Goal: Task Accomplishment & Management: Complete application form

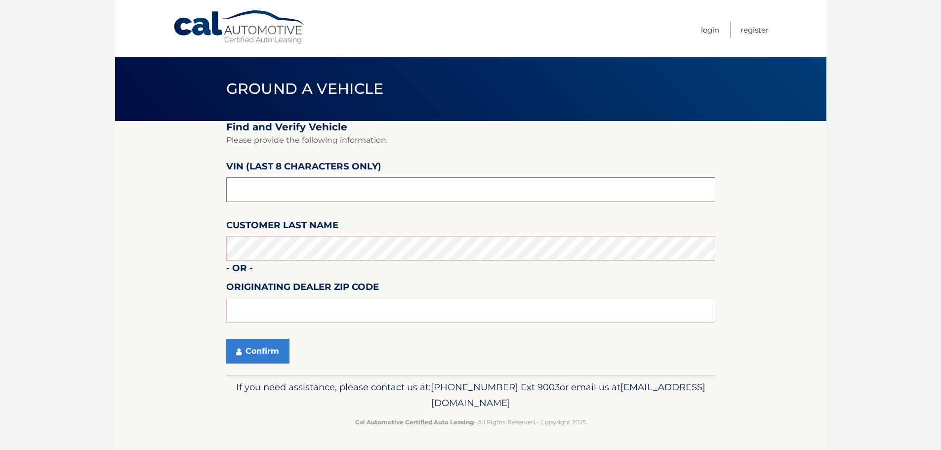
click at [309, 189] on input "text" at bounding box center [470, 189] width 489 height 25
type input "nd528835"
click at [243, 344] on button "Confirm" at bounding box center [257, 351] width 63 height 25
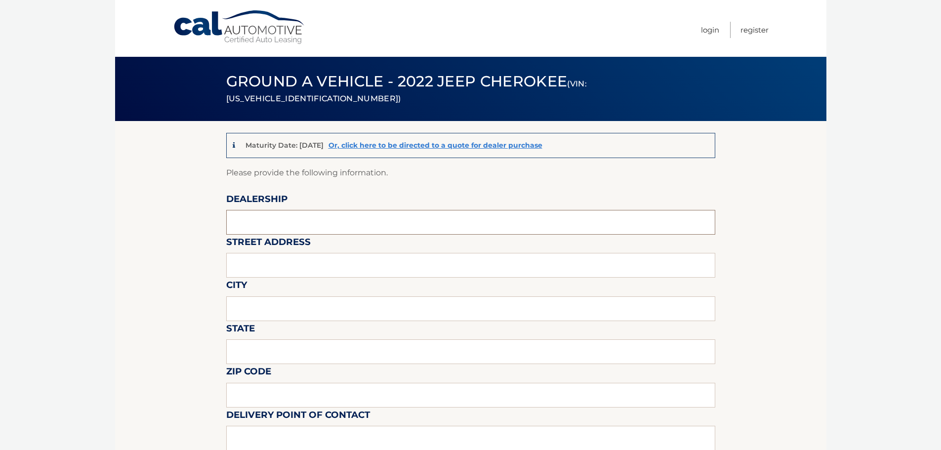
click at [289, 222] on input "text" at bounding box center [470, 222] width 489 height 25
type input "Salerno Duane"
click at [288, 266] on input "text" at bounding box center [470, 265] width 489 height 25
type input "233 BROAD STREET"
type input "SUMMIT"
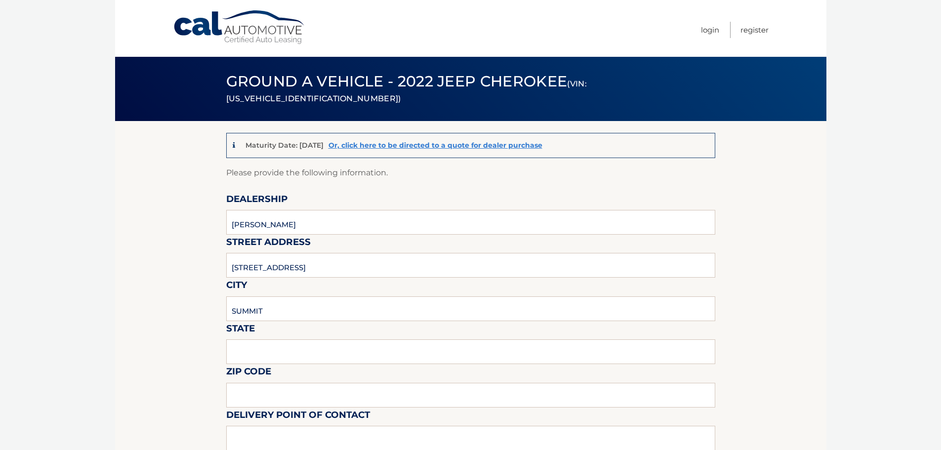
type input "NJ"
type input "07901"
type input ". CRESTWOOD MOTORS"
drag, startPoint x: 245, startPoint y: 268, endPoint x: 236, endPoint y: 269, distance: 9.0
click at [236, 269] on input "233 BROAD STREET" at bounding box center [470, 265] width 489 height 25
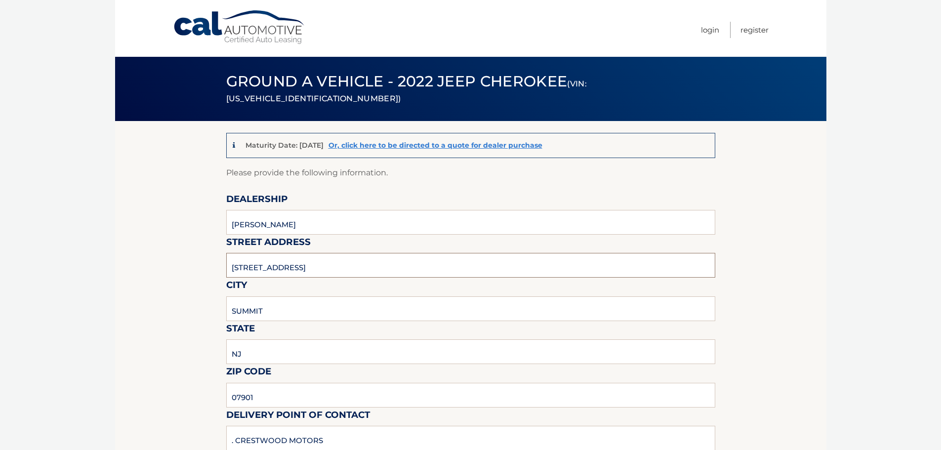
type input "267 BROAD STREET"
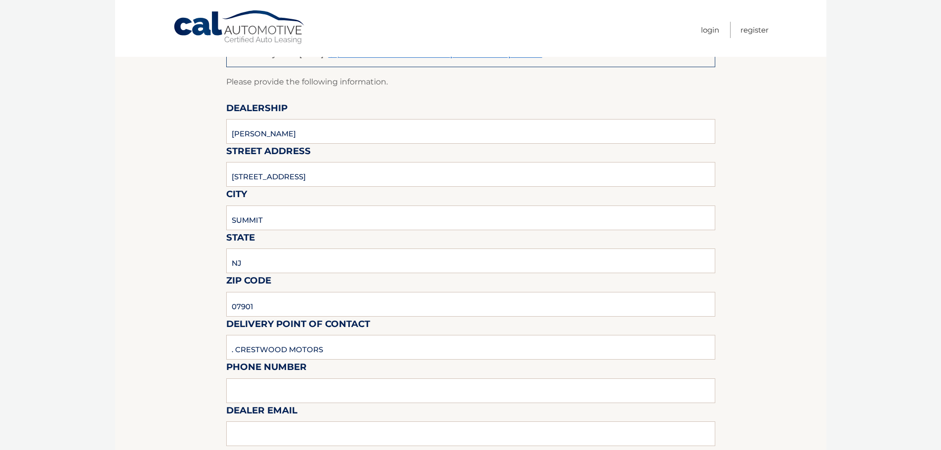
scroll to position [198, 0]
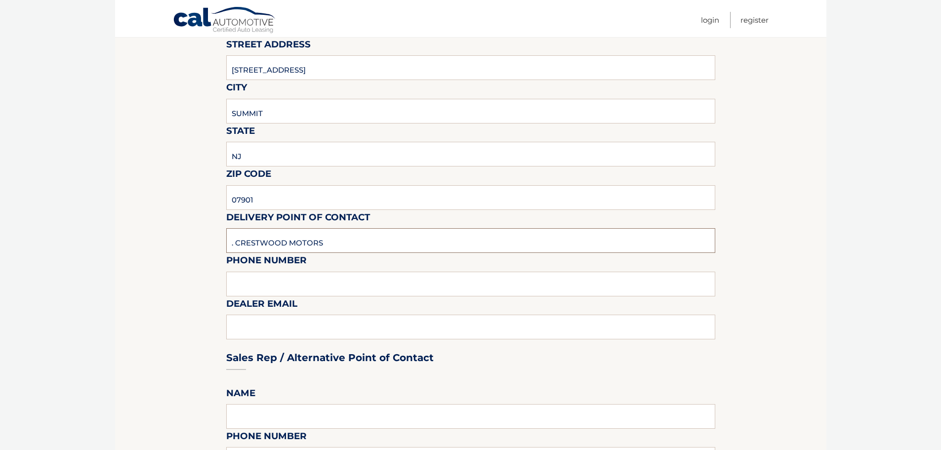
click at [285, 234] on input ". CRESTWOOD MOTORS" at bounding box center [470, 240] width 489 height 25
type input "HENRY ARGUETA"
type input "9082776700"
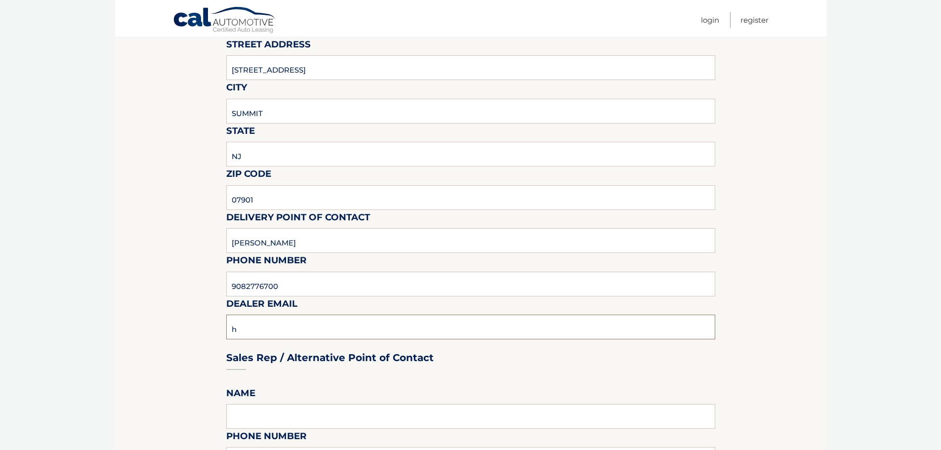
type input "HENRYA@SDSUMMIT.COM"
type input "Henry Argueta"
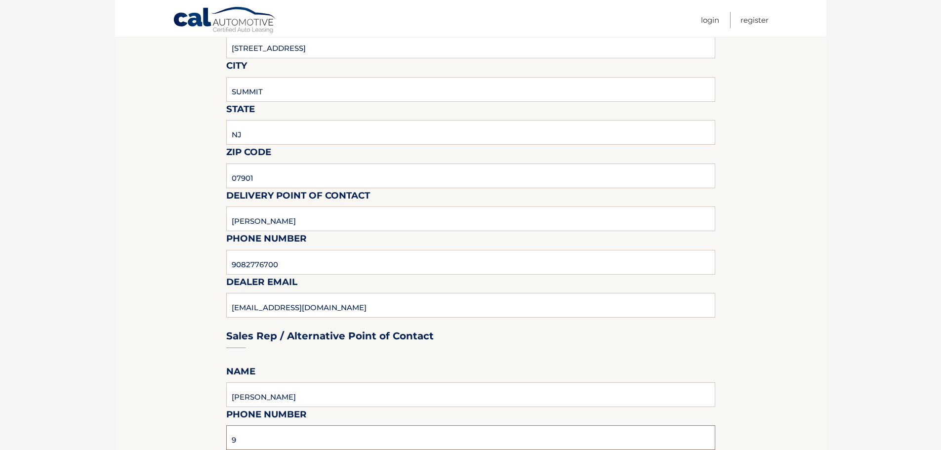
type input "9082776700"
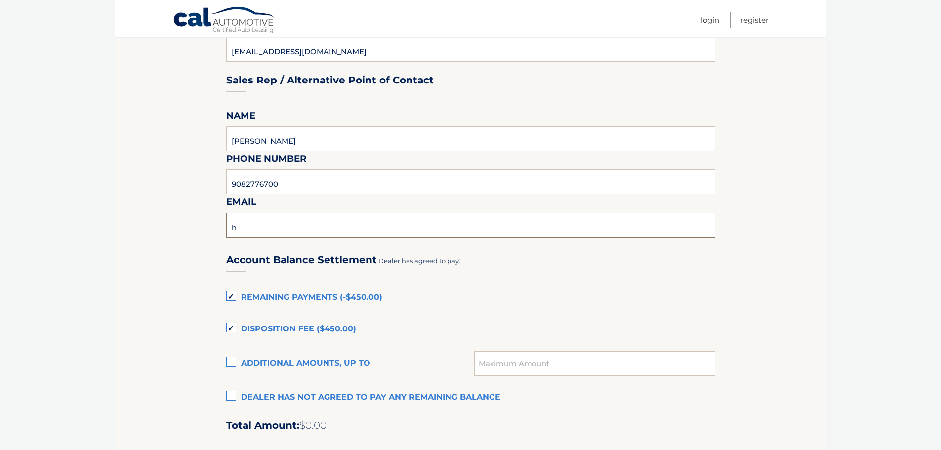
type input "henrya@sdsummit.com"
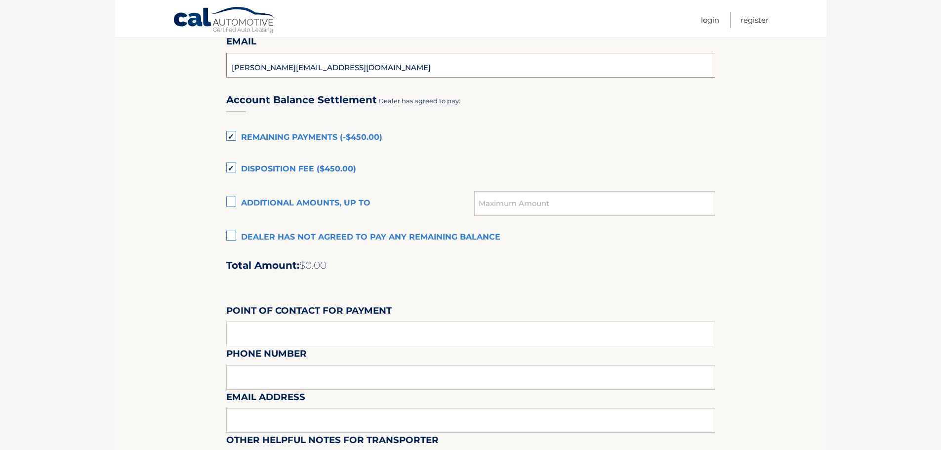
scroll to position [673, 0]
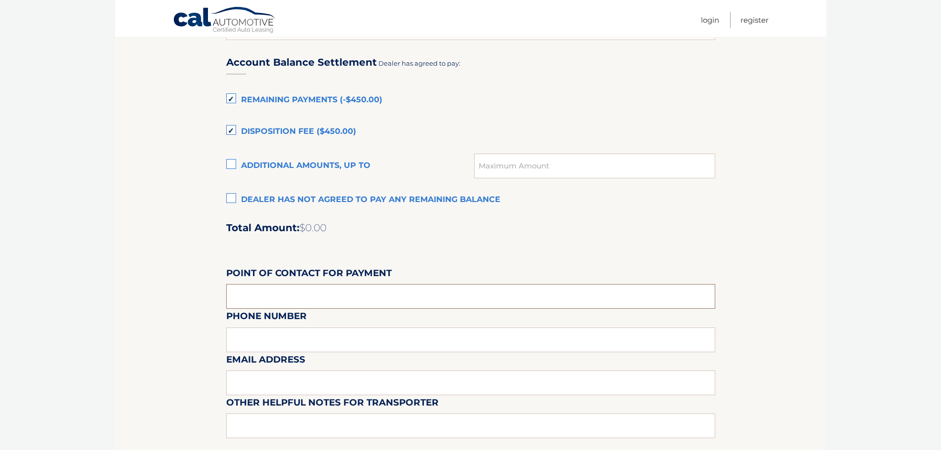
click at [242, 297] on input "text" at bounding box center [470, 296] width 489 height 25
click at [234, 98] on label "Remaining Payments (-$450.00)" at bounding box center [470, 100] width 489 height 20
click at [0, 0] on input "Remaining Payments (-$450.00)" at bounding box center [0, 0] width 0 height 0
click at [233, 99] on label "Remaining Payments (-$450.00)" at bounding box center [470, 100] width 489 height 20
click at [0, 0] on input "Remaining Payments (-$450.00)" at bounding box center [0, 0] width 0 height 0
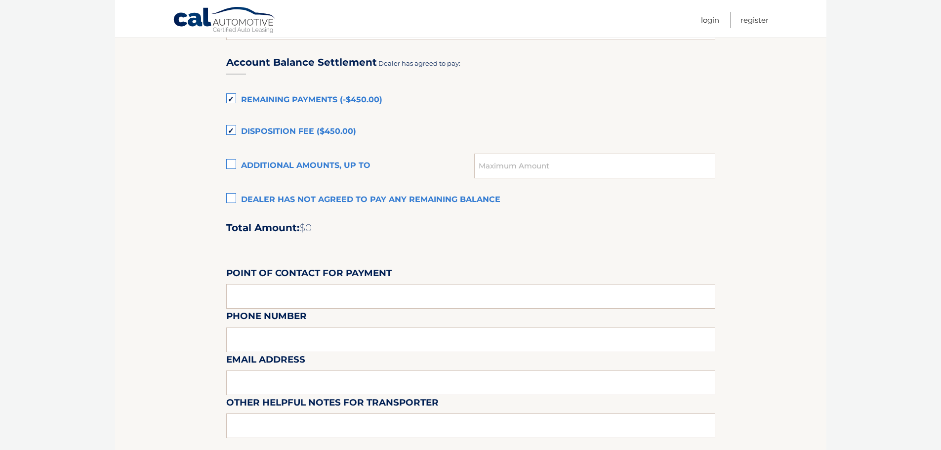
click at [233, 127] on label "Disposition Fee ($450.00)" at bounding box center [470, 132] width 489 height 20
click at [0, 0] on input "Disposition Fee ($450.00)" at bounding box center [0, 0] width 0 height 0
click at [230, 127] on label "Disposition Fee ($450.00)" at bounding box center [470, 132] width 489 height 20
click at [0, 0] on input "Disposition Fee ($450.00)" at bounding box center [0, 0] width 0 height 0
click at [254, 295] on input "text" at bounding box center [470, 296] width 489 height 25
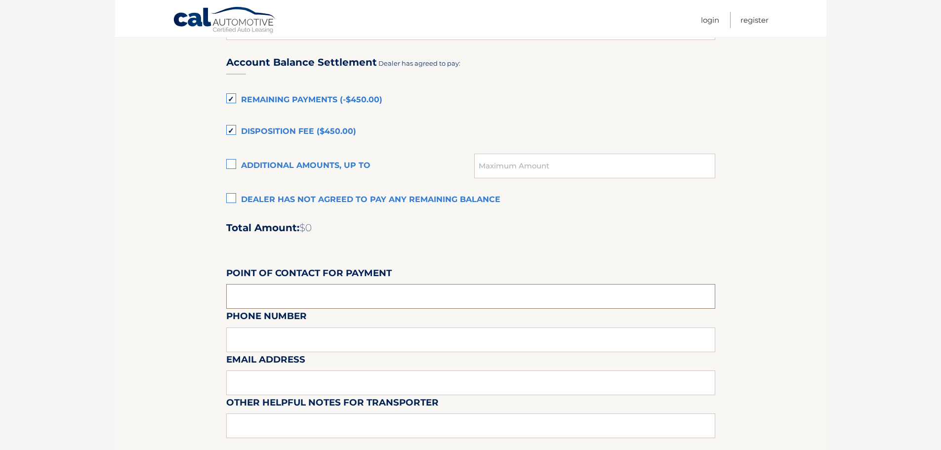
type input "Sharneese Rodriguez"
type input "9082776700"
type input "sharneeser@sdsummit.com"
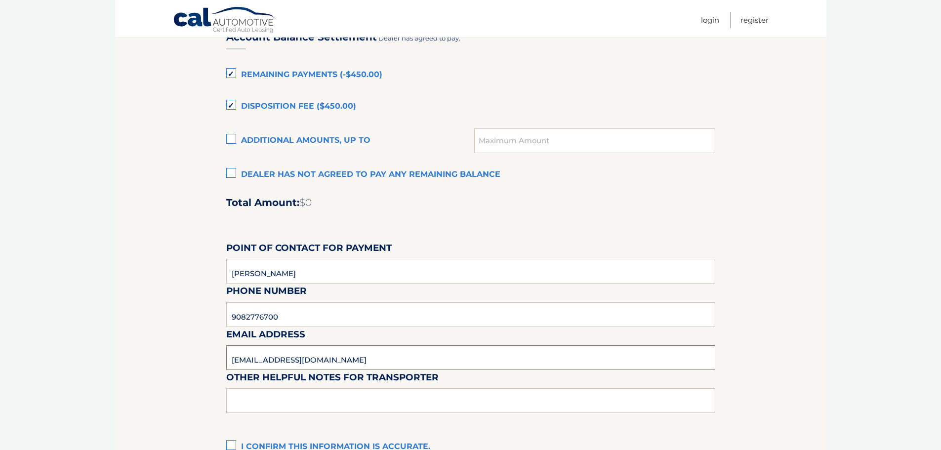
scroll to position [722, 0]
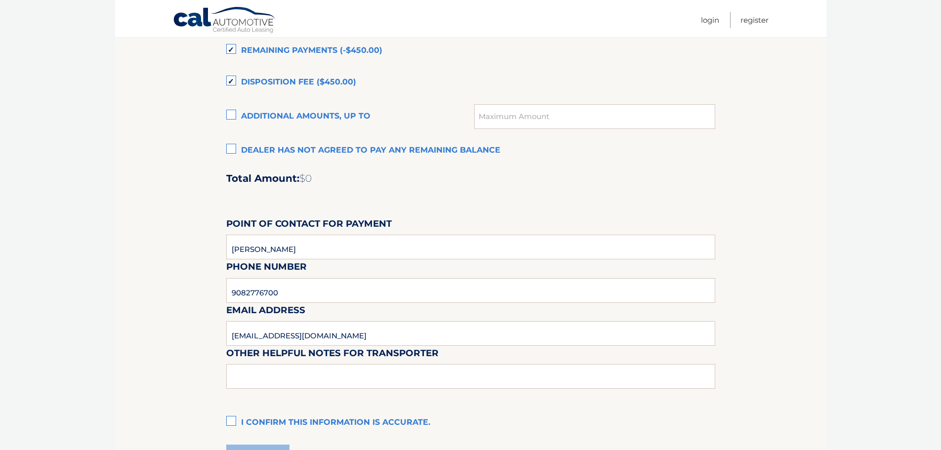
click at [312, 399] on div "Account Balance Settlement Dealer has agreed to pay: Remaining Payments (-$450.…" at bounding box center [470, 214] width 489 height 438
click at [322, 380] on input "text" at bounding box center [470, 376] width 489 height 25
type input "o"
type input "none"
click at [233, 420] on label "I confirm this information is accurate." at bounding box center [470, 423] width 489 height 20
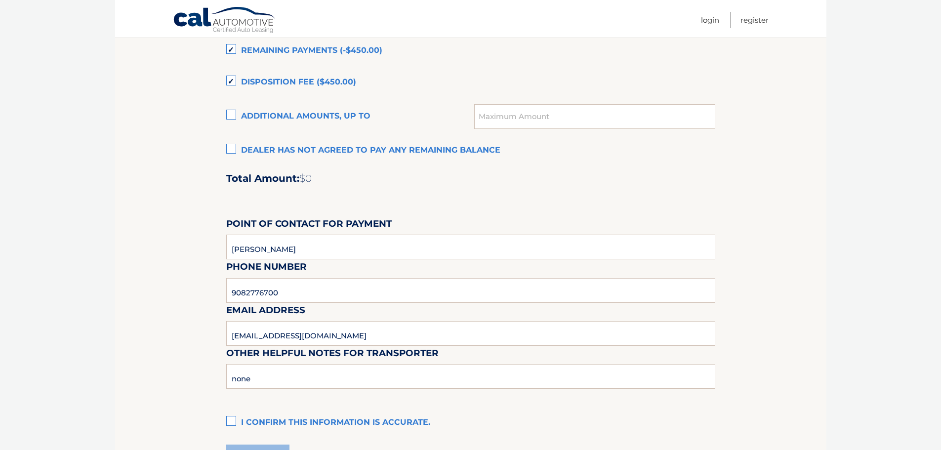
click at [0, 0] on input "I confirm this information is accurate." at bounding box center [0, 0] width 0 height 0
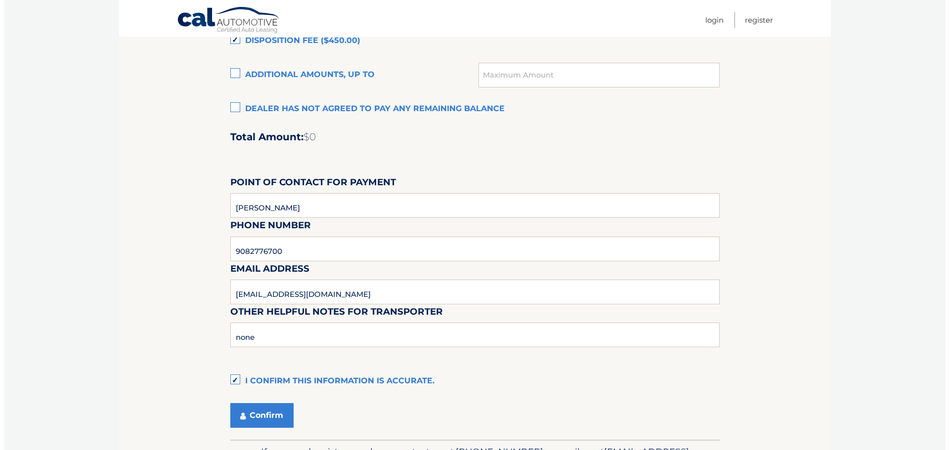
scroll to position [821, 0]
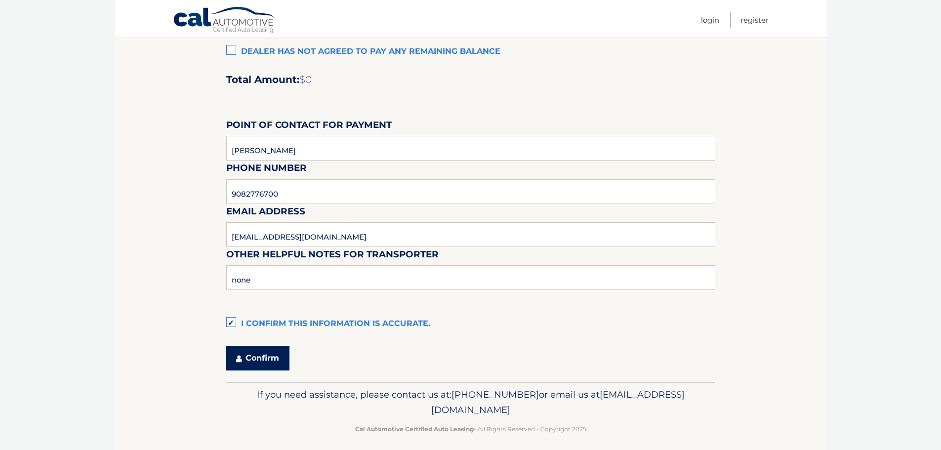
click at [284, 358] on button "Confirm" at bounding box center [257, 358] width 63 height 25
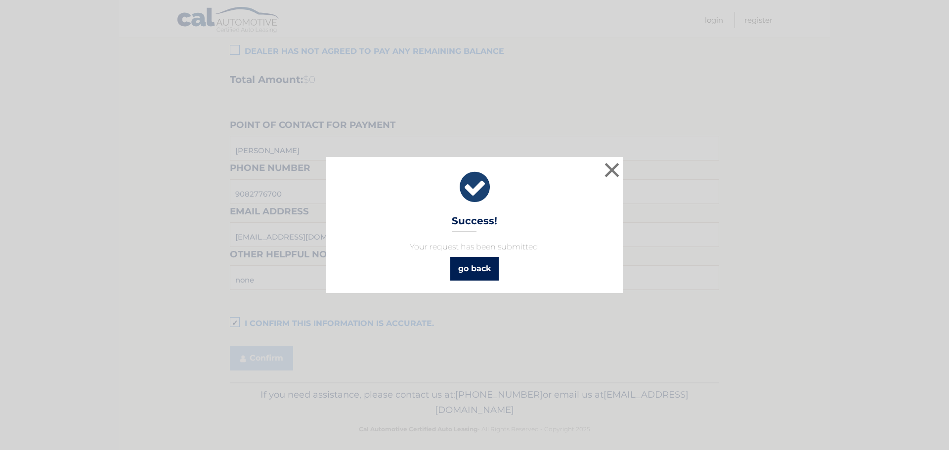
click at [486, 270] on link "go back" at bounding box center [474, 269] width 48 height 24
